Goal: Transaction & Acquisition: Obtain resource

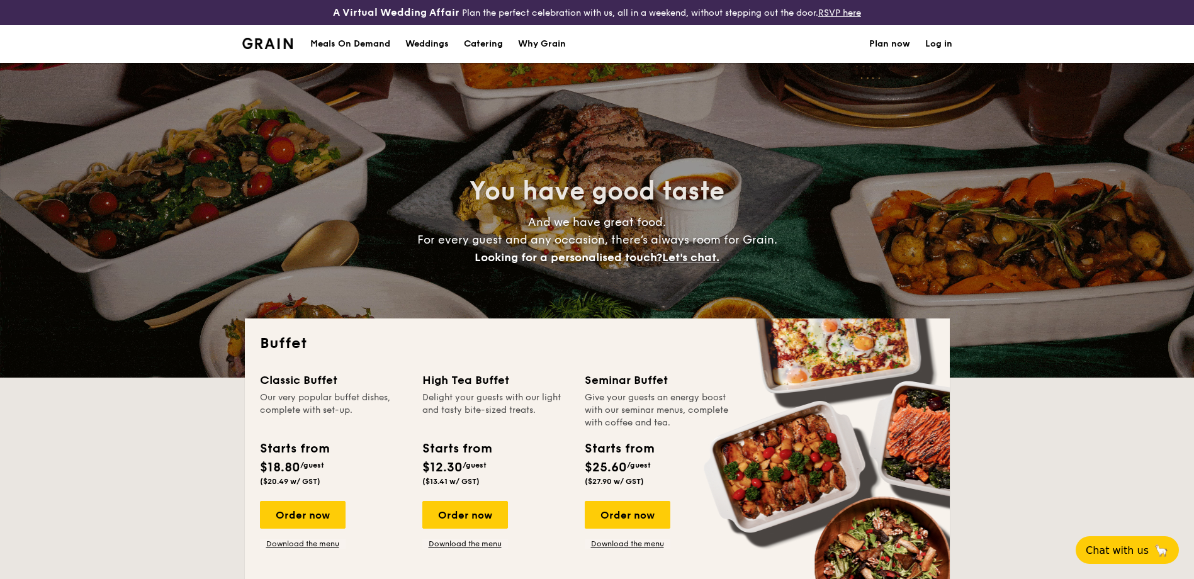
select select
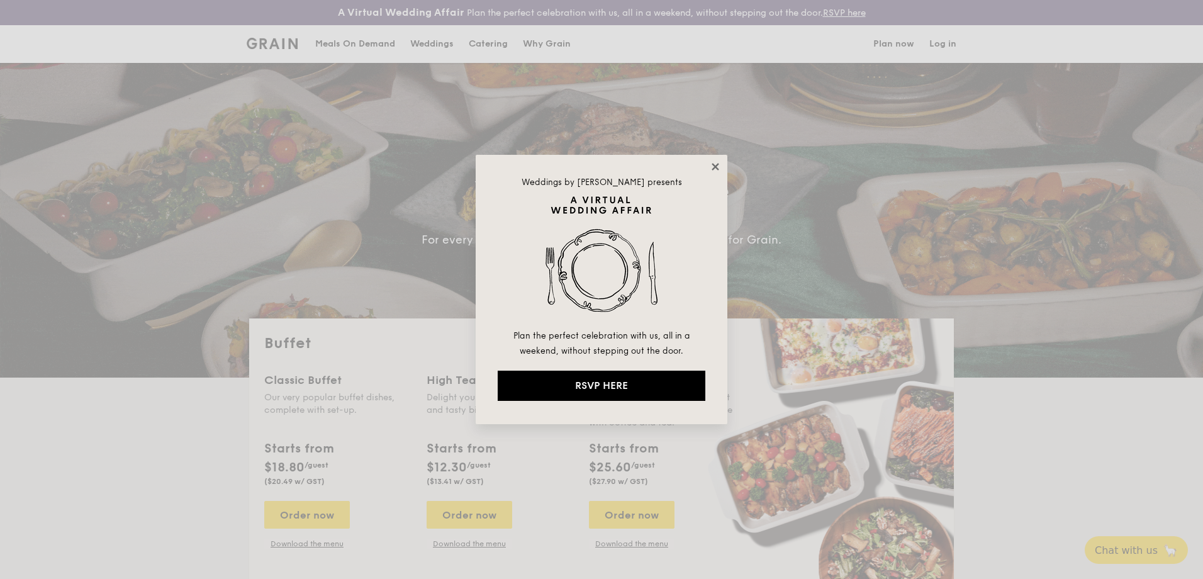
click at [719, 168] on icon at bounding box center [715, 166] width 11 height 11
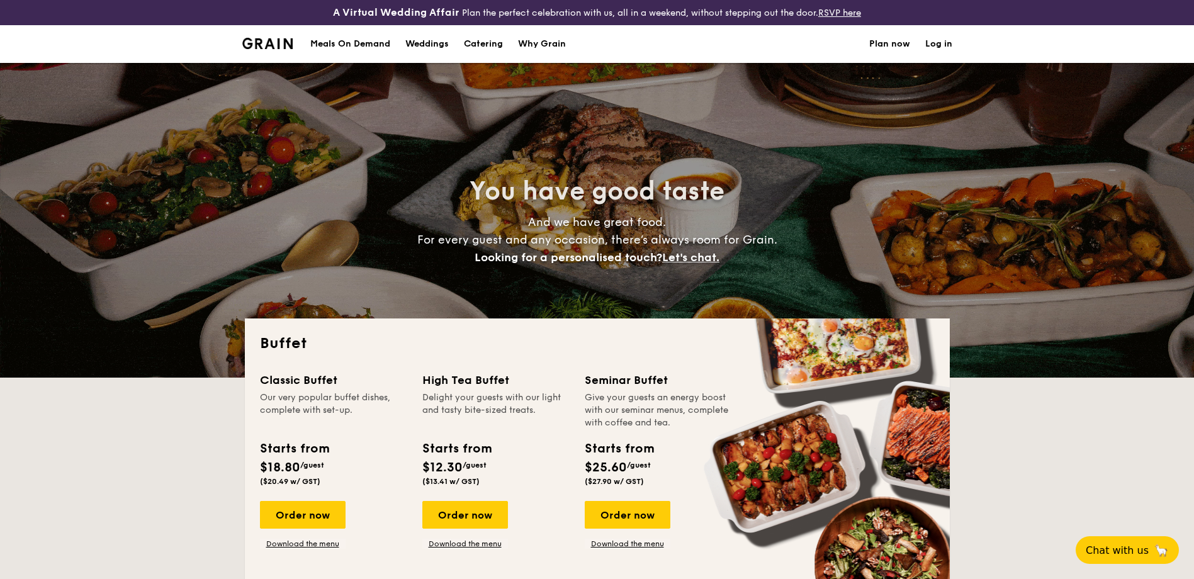
scroll to position [155, 0]
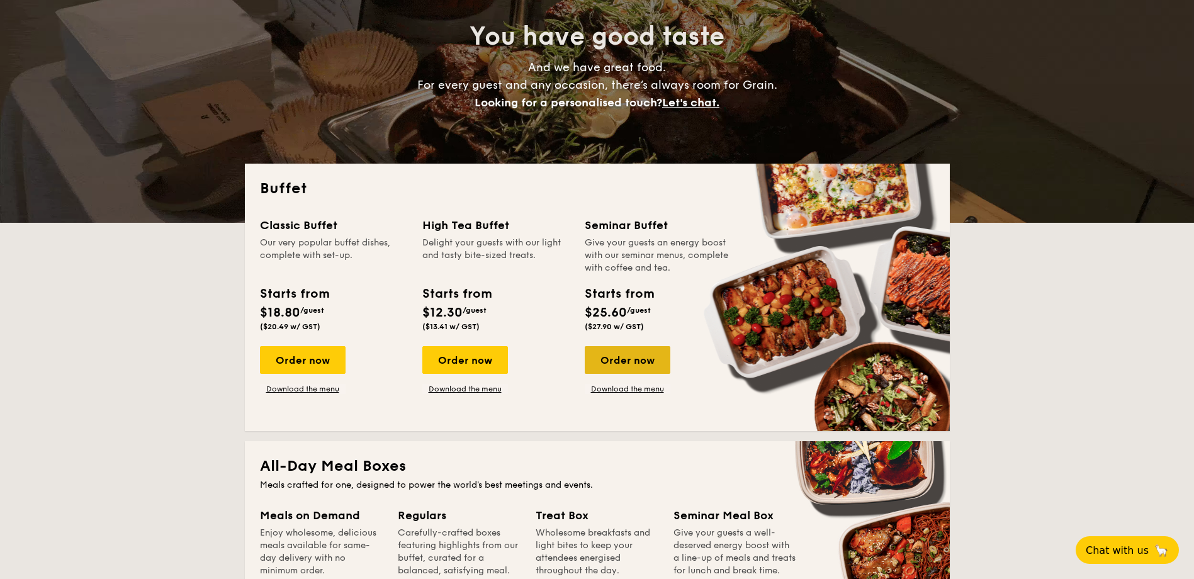
click at [631, 362] on div "Order now" at bounding box center [628, 360] width 86 height 28
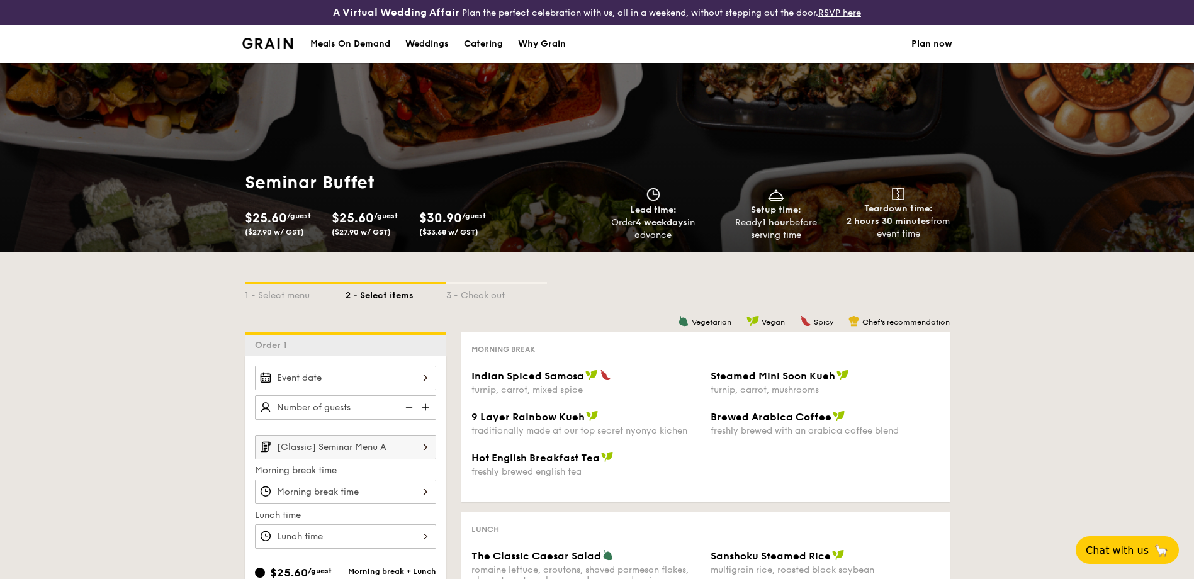
select select
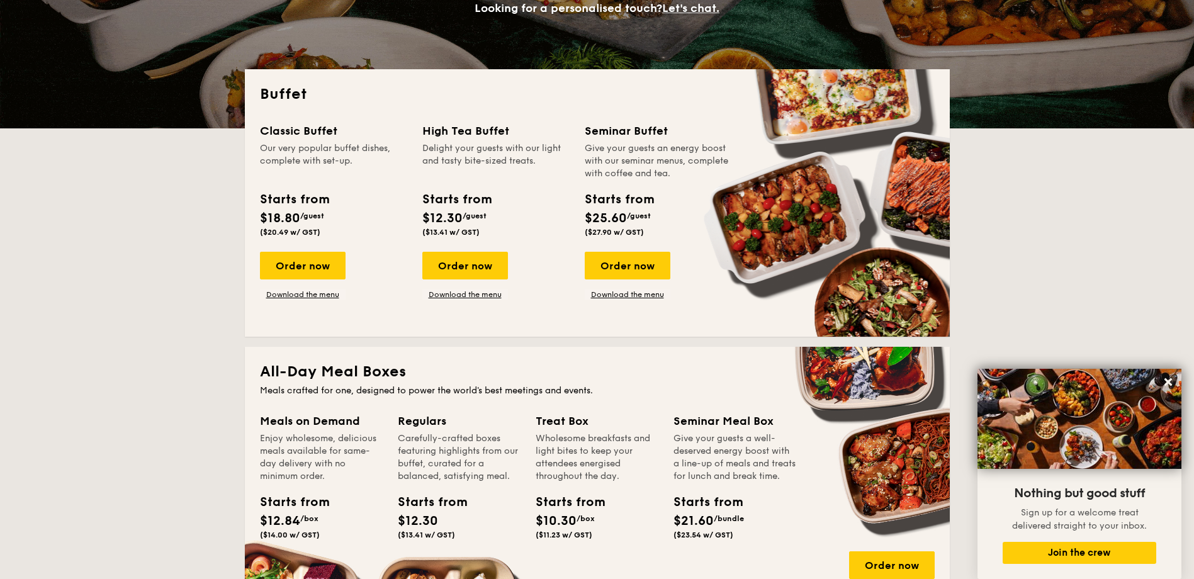
scroll to position [498, 0]
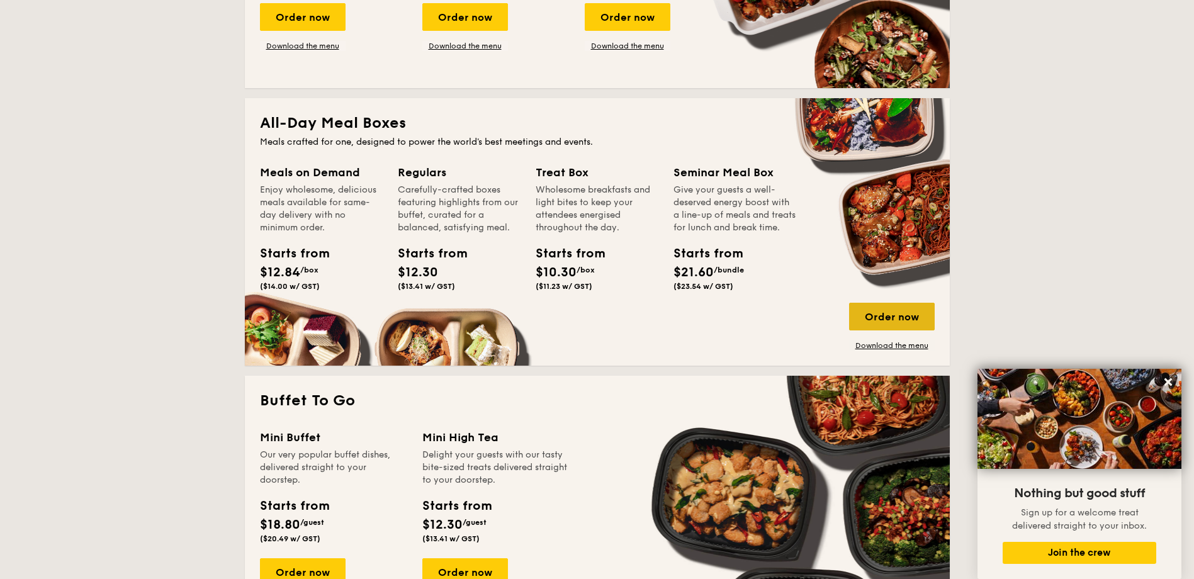
click at [888, 326] on div "Order now" at bounding box center [892, 317] width 86 height 28
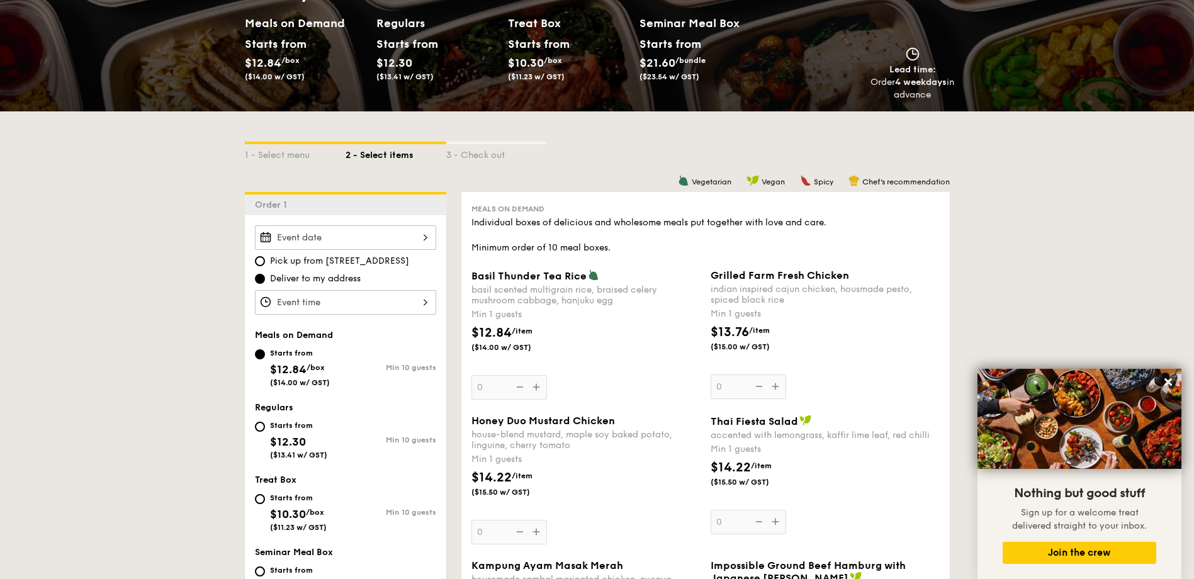
scroll to position [328, 0]
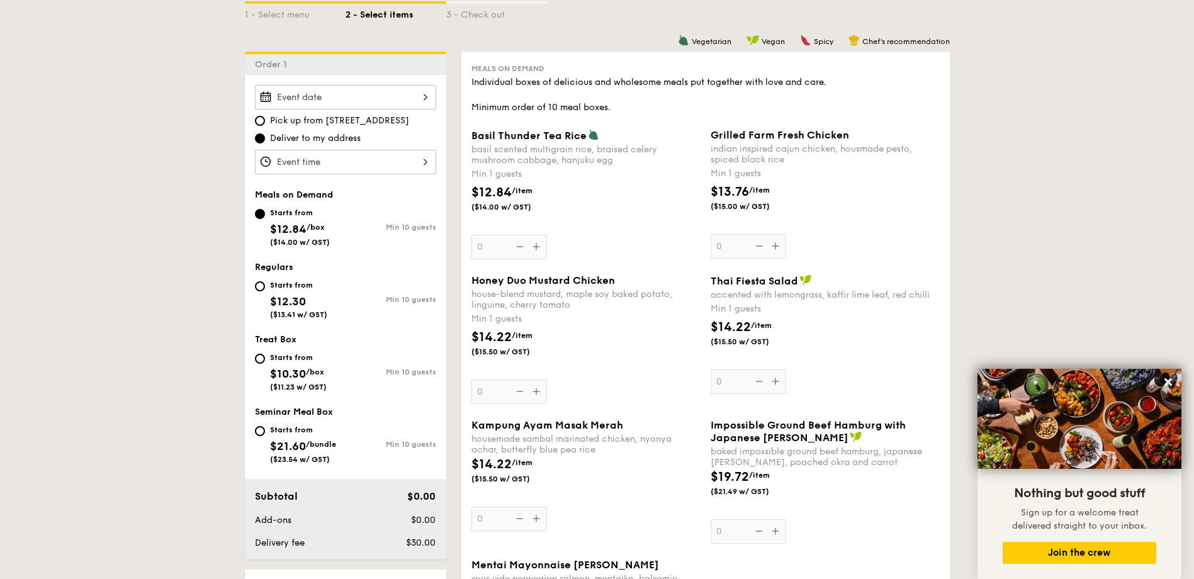
select select
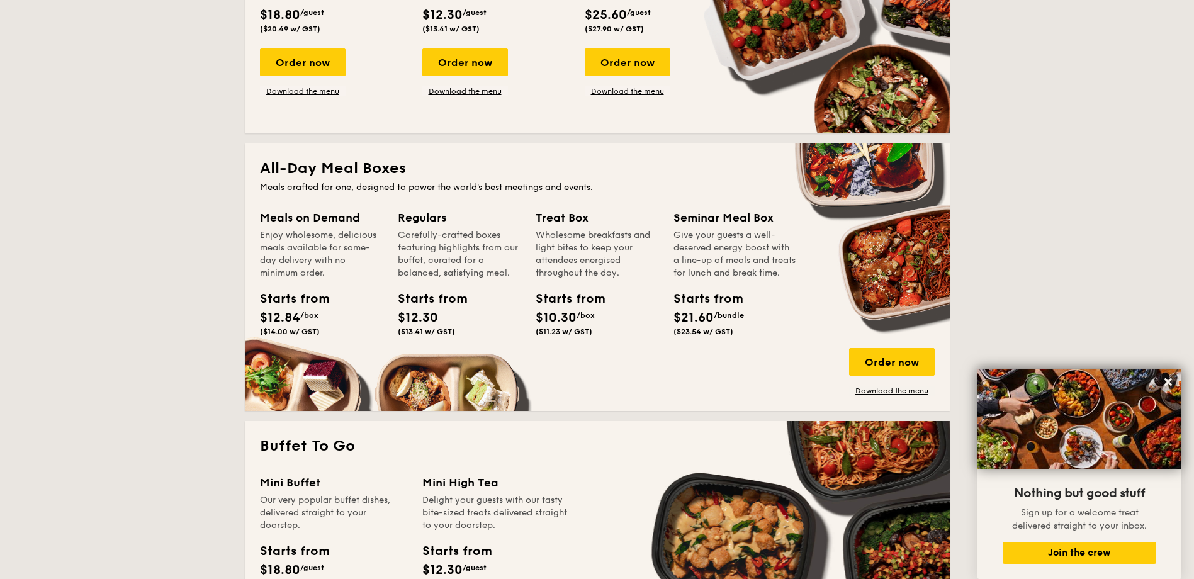
scroll to position [458, 0]
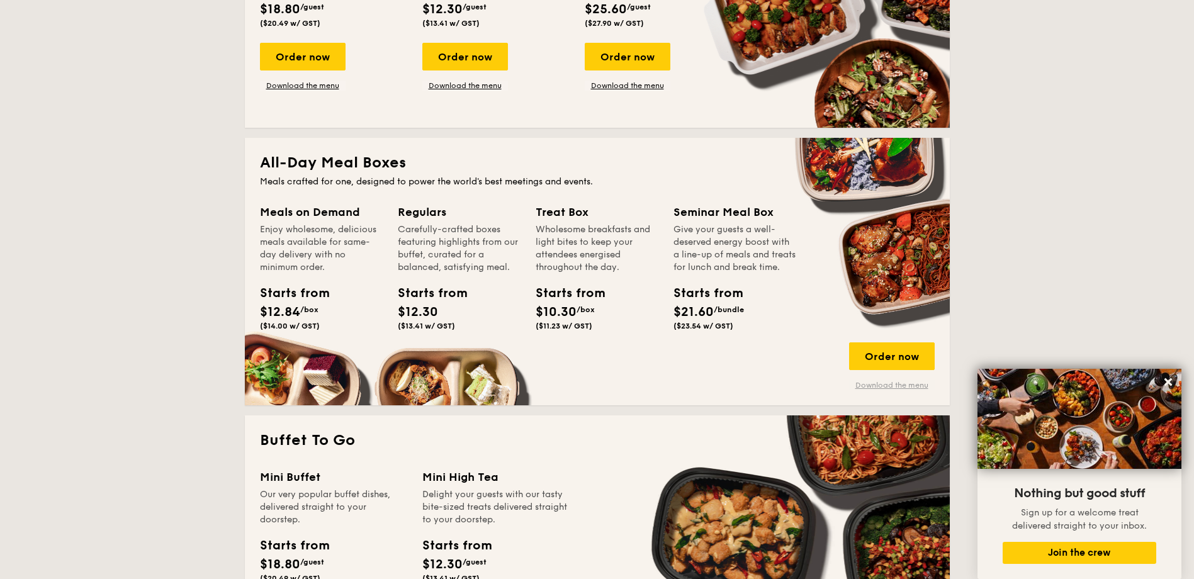
drag, startPoint x: 878, startPoint y: 391, endPoint x: 901, endPoint y: 386, distance: 23.2
click at [901, 386] on div "All-Day Meal Boxes Meals crafted for one, designed to power the world's best me…" at bounding box center [597, 271] width 705 height 267
click at [901, 386] on link "Download the menu" at bounding box center [892, 385] width 86 height 10
